Goal: Task Accomplishment & Management: Use online tool/utility

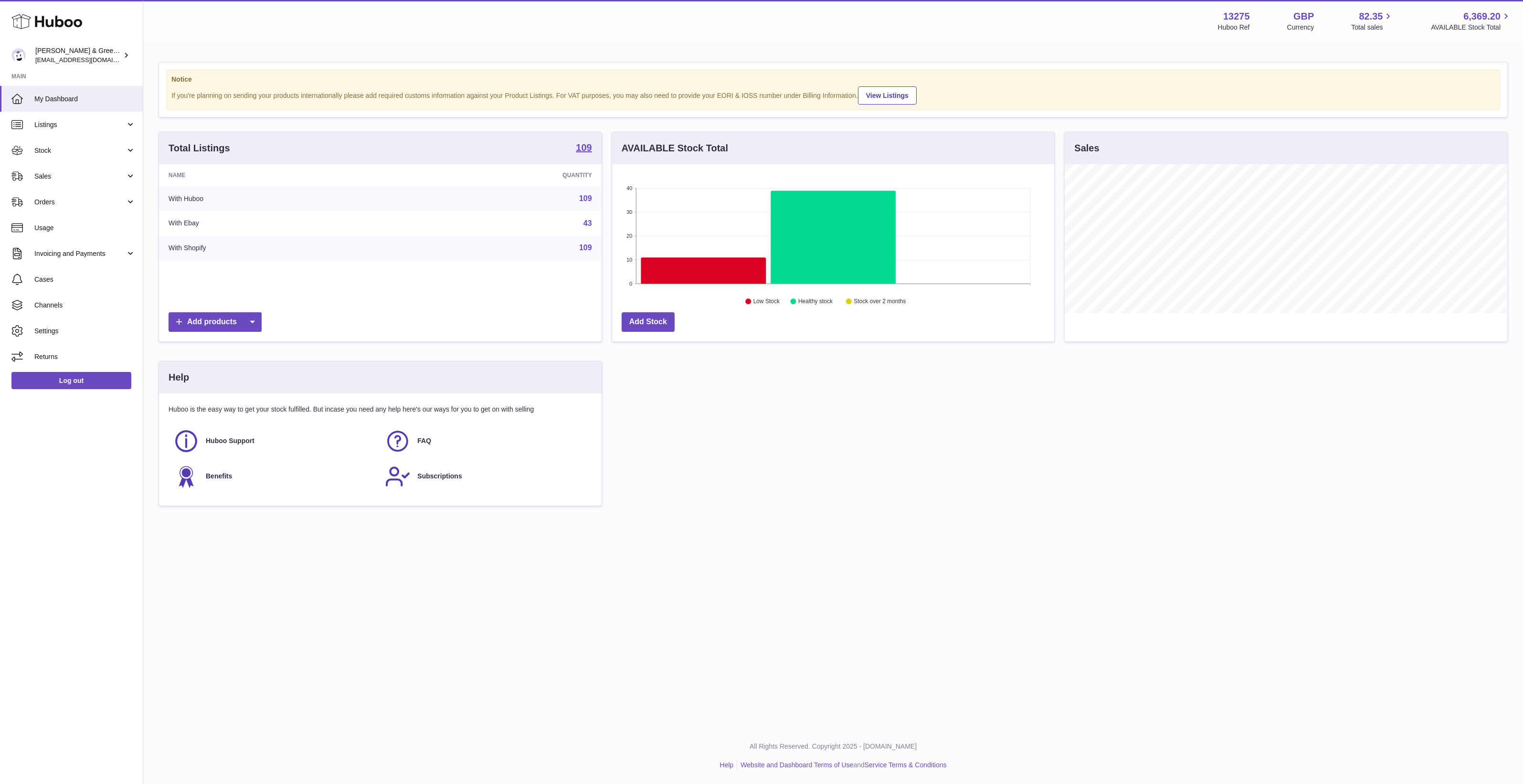
scroll to position [148, 442]
drag, startPoint x: 64, startPoint y: 137, endPoint x: 64, endPoint y: 152, distance: 15.0
click at [64, 137] on link "Stock" at bounding box center [71, 150] width 143 height 26
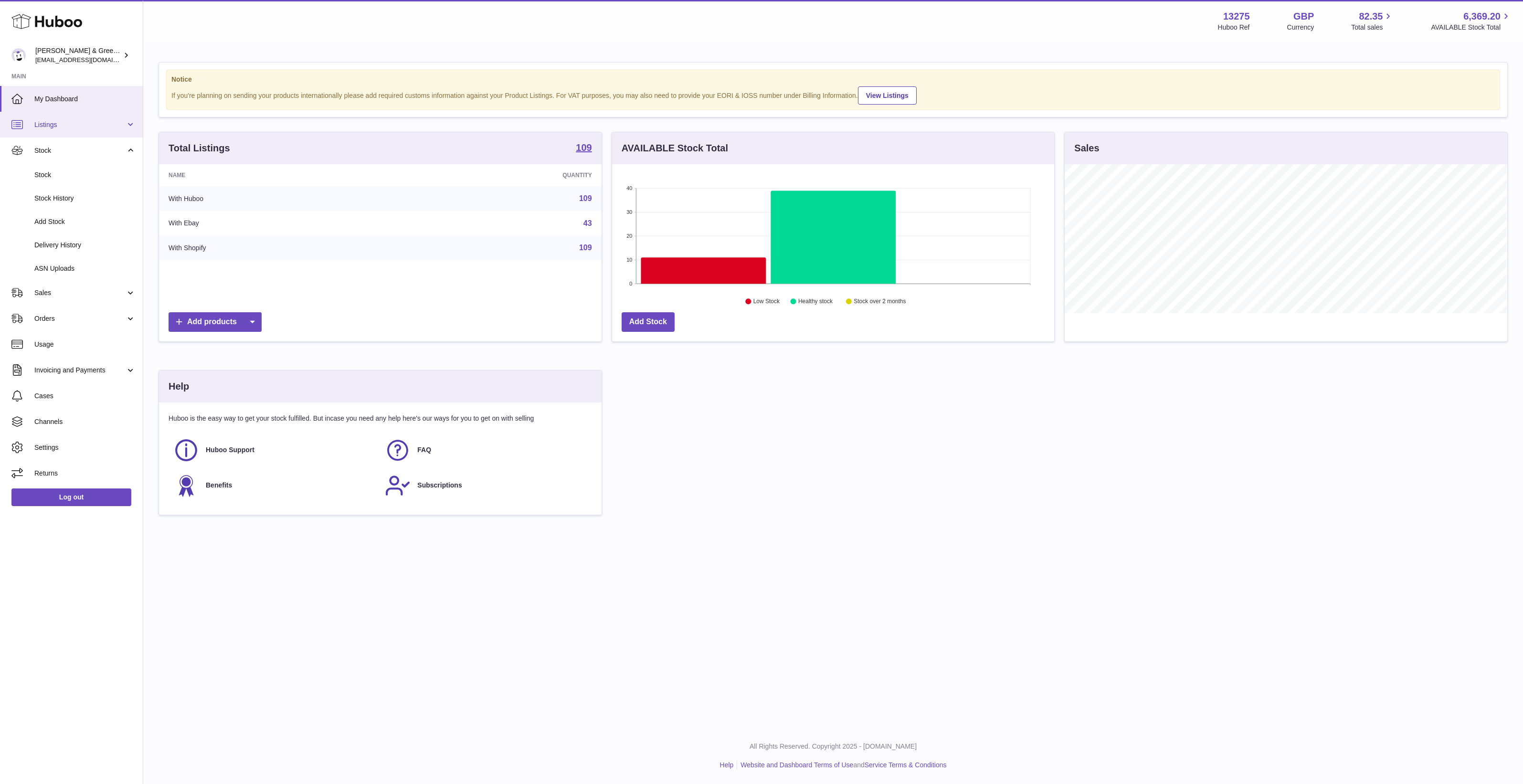
click at [72, 132] on link "Listings" at bounding box center [71, 124] width 143 height 26
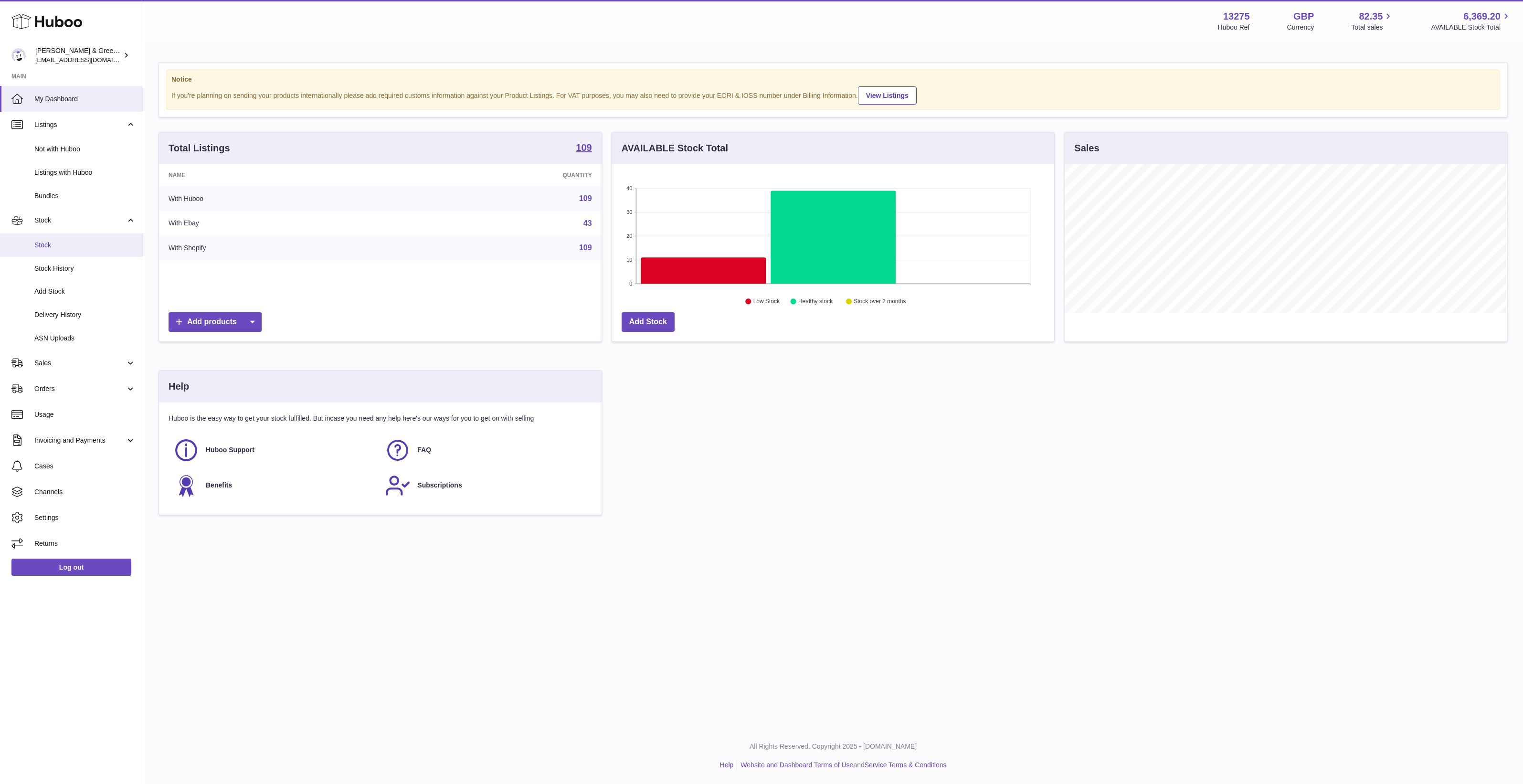
click at [58, 244] on span "Stock" at bounding box center [85, 245] width 101 height 9
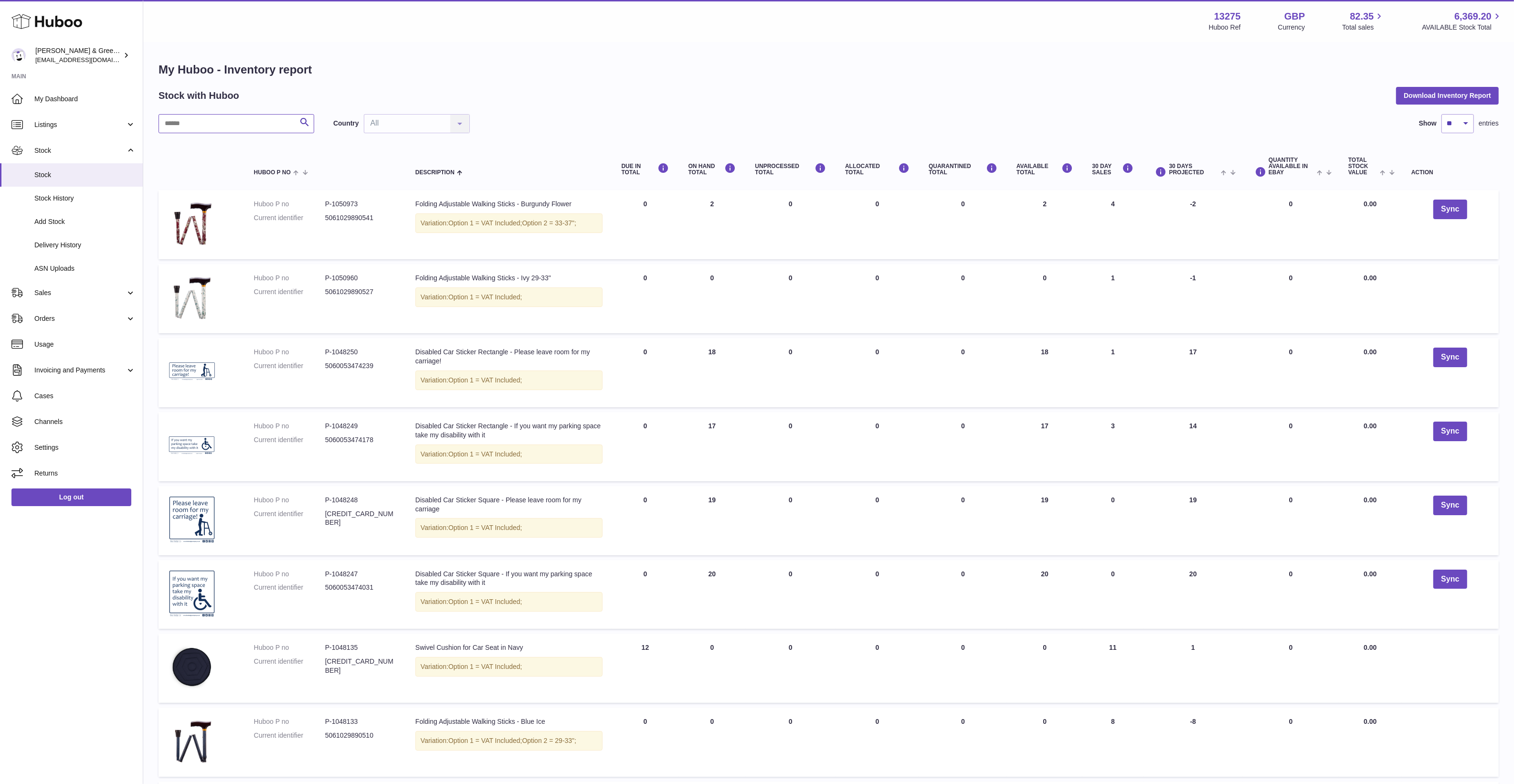
click at [204, 121] on input "text" at bounding box center [236, 123] width 156 height 19
paste input "*******"
type input "*******"
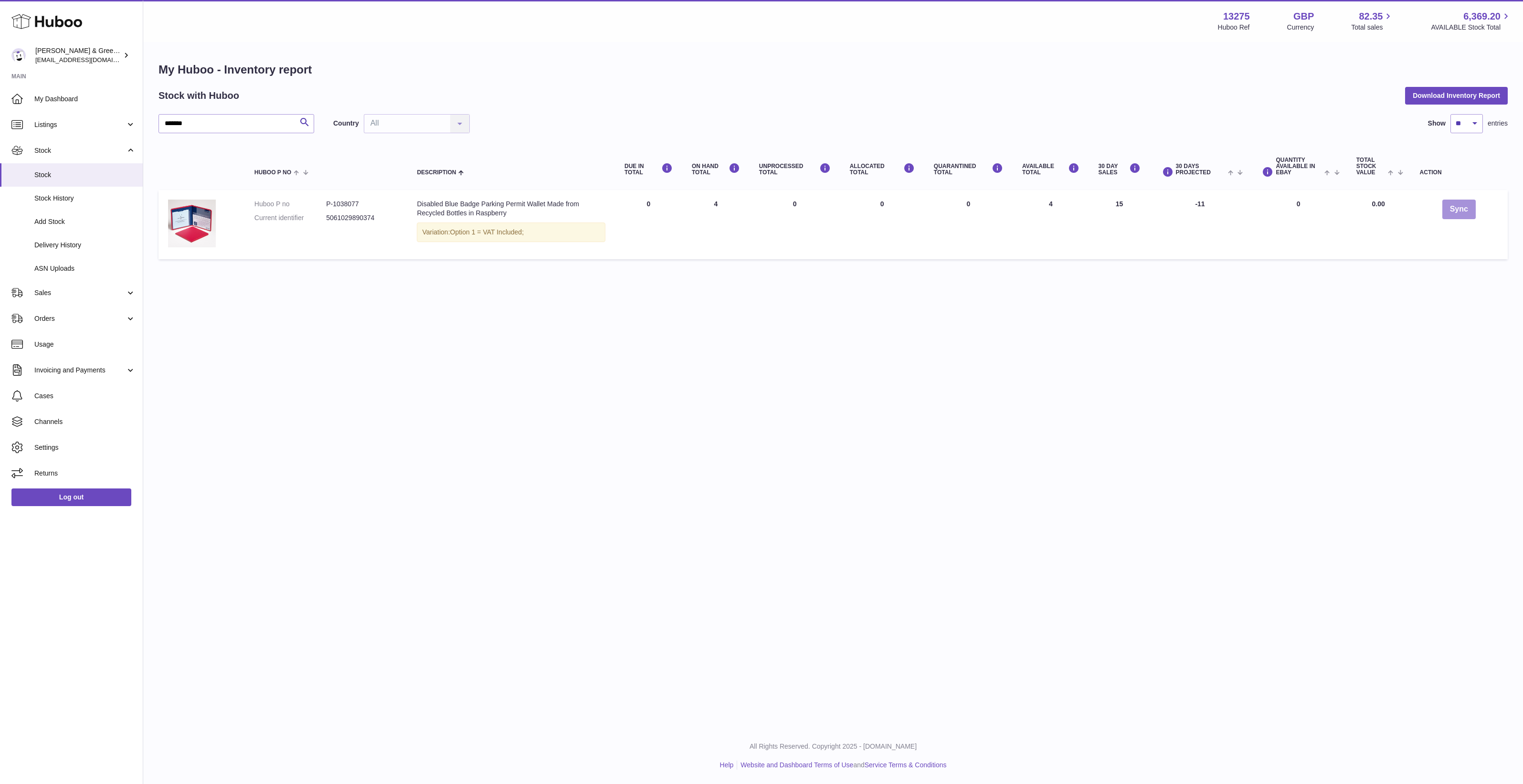
click at [1456, 206] on button "Sync" at bounding box center [1459, 210] width 33 height 19
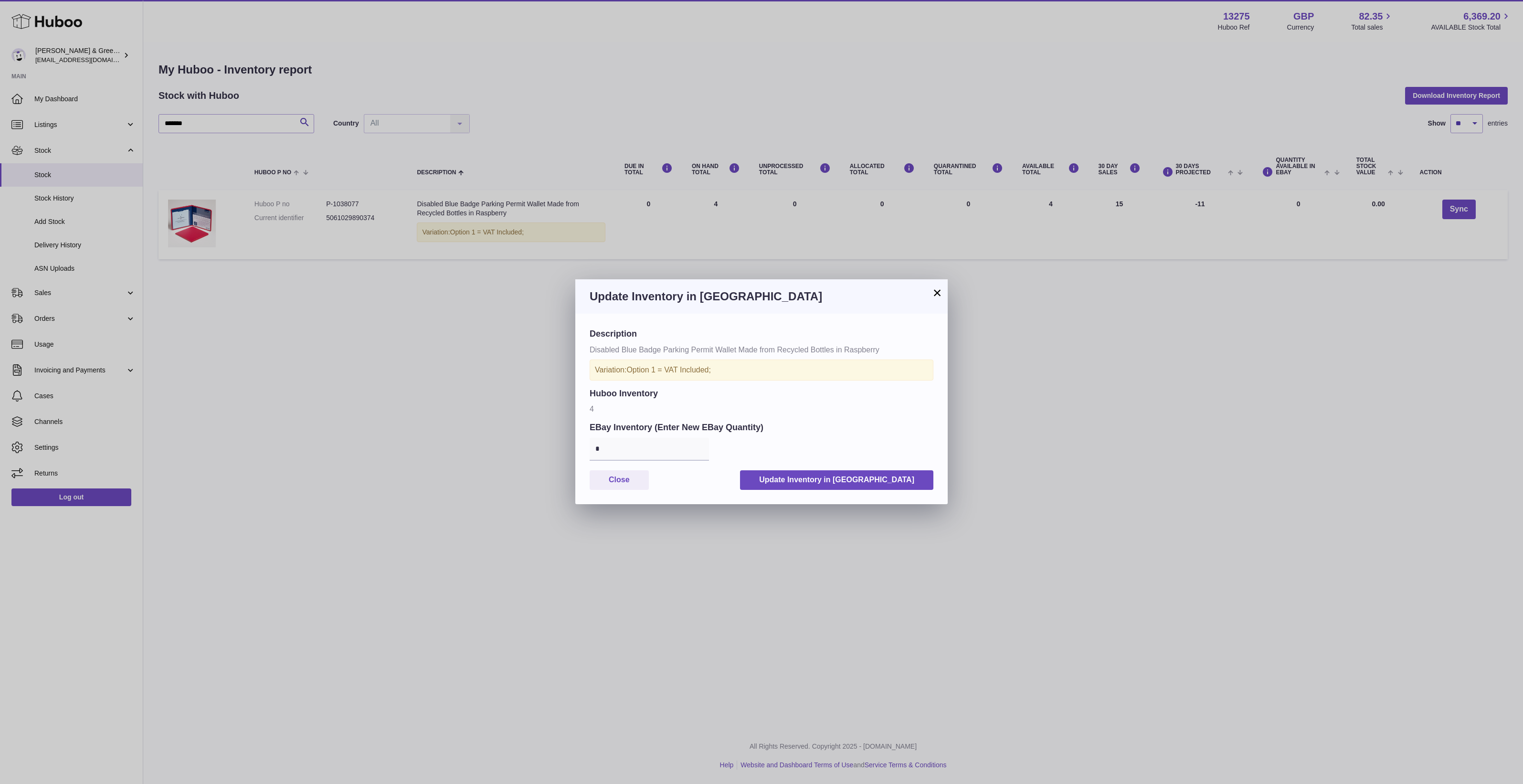
click at [938, 303] on div "Update Inventory in [GEOGRAPHIC_DATA]" at bounding box center [761, 296] width 372 height 35
click at [938, 296] on button "×" at bounding box center [937, 292] width 12 height 12
click at [1052, 313] on div "× Update Inventory in Ebay Description Disabled Blue Badge Parking Permit Walle…" at bounding box center [761, 392] width 1523 height 784
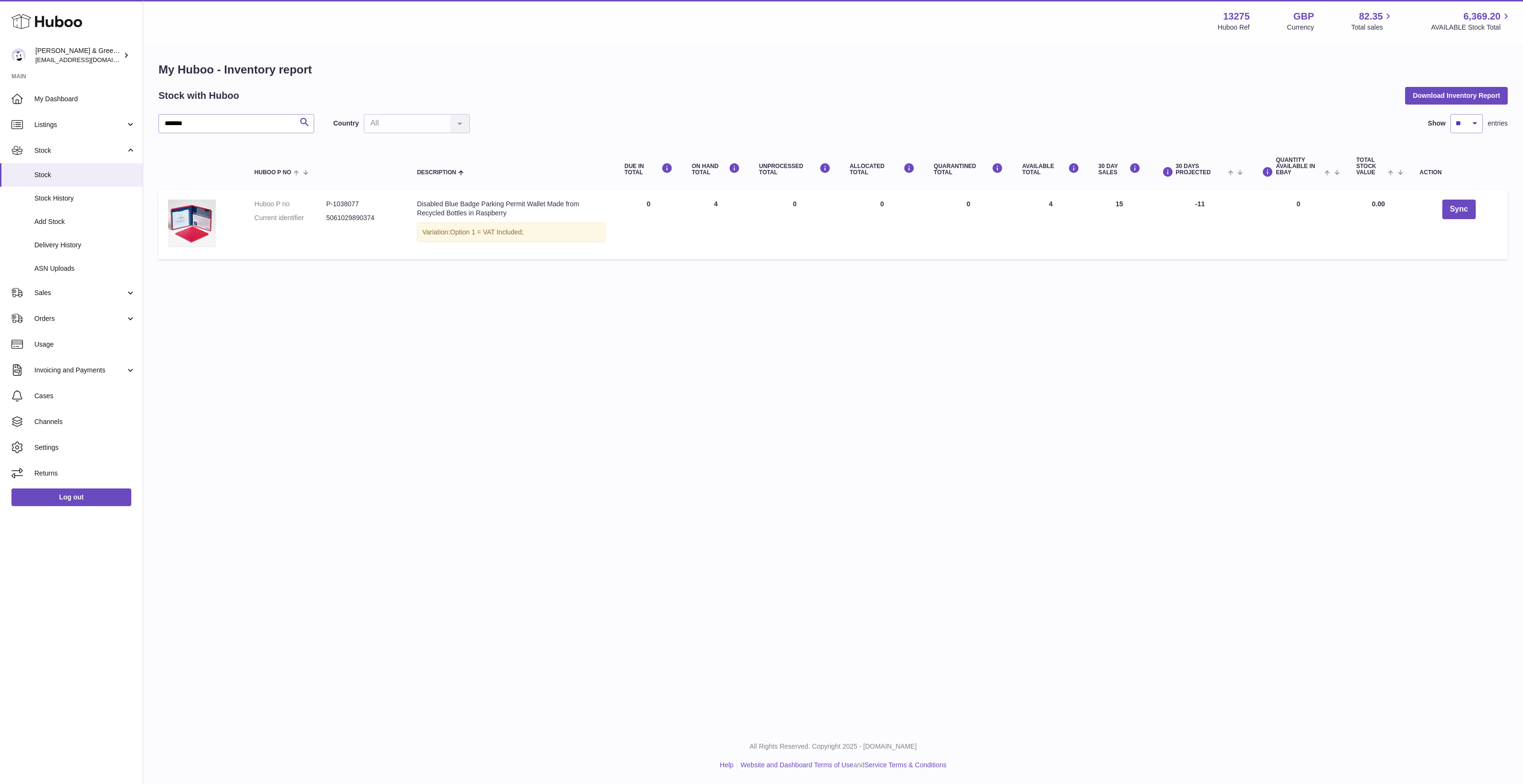
click at [705, 308] on div "Menu Huboo 13275 Huboo Ref GBP Currency 82.35 Total sales 6,369.20 AVAILABLE St…" at bounding box center [833, 364] width 1380 height 728
